Goal: Find specific page/section: Find specific page/section

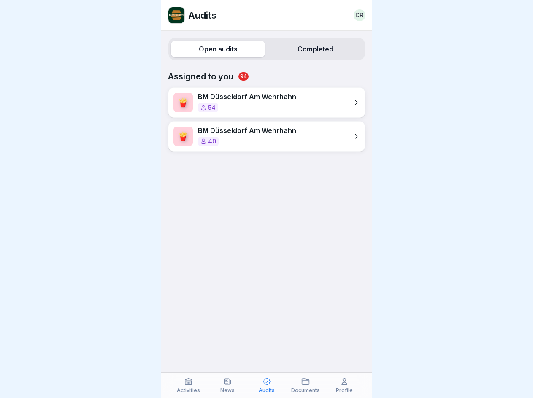
click at [216, 49] on label "Open audits" at bounding box center [218, 49] width 94 height 17
click at [310, 49] on label "Completed" at bounding box center [315, 49] width 94 height 17
click at [189, 385] on icon at bounding box center [188, 381] width 8 height 8
click at [227, 385] on icon at bounding box center [227, 381] width 8 height 8
click at [266, 385] on icon at bounding box center [266, 381] width 8 height 8
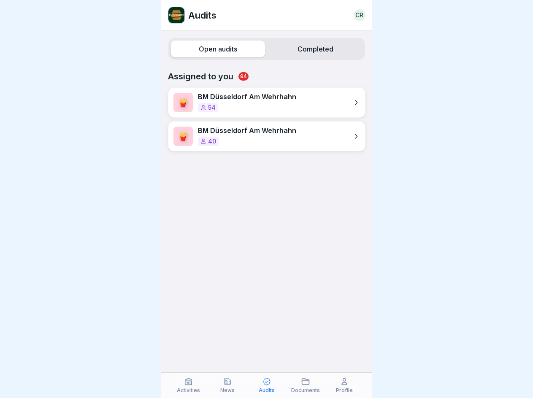
click at [306, 385] on icon at bounding box center [305, 381] width 8 height 8
click at [344, 385] on icon at bounding box center [344, 381] width 8 height 8
